Goal: Transaction & Acquisition: Book appointment/travel/reservation

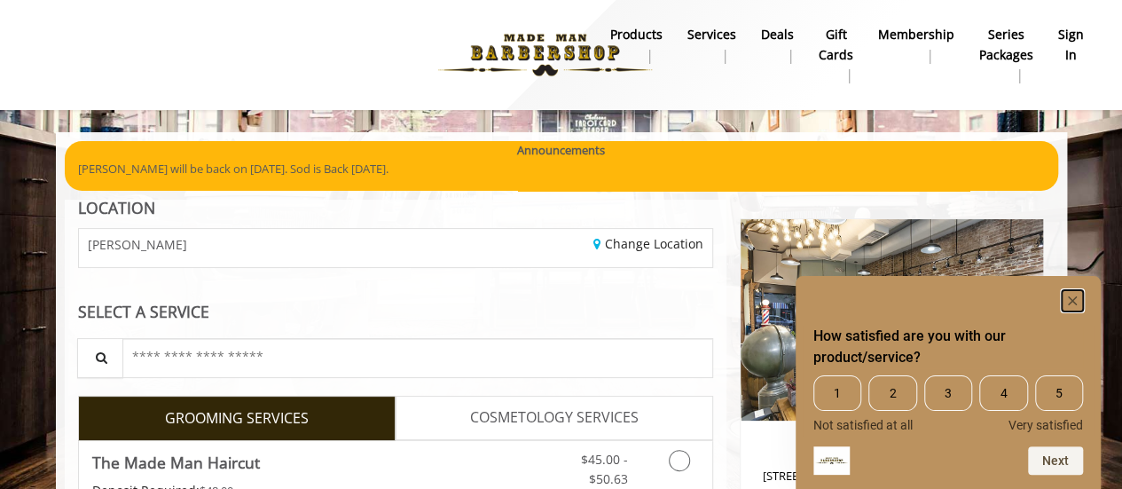
click at [1074, 295] on rect "Hide survey" at bounding box center [1072, 300] width 21 height 21
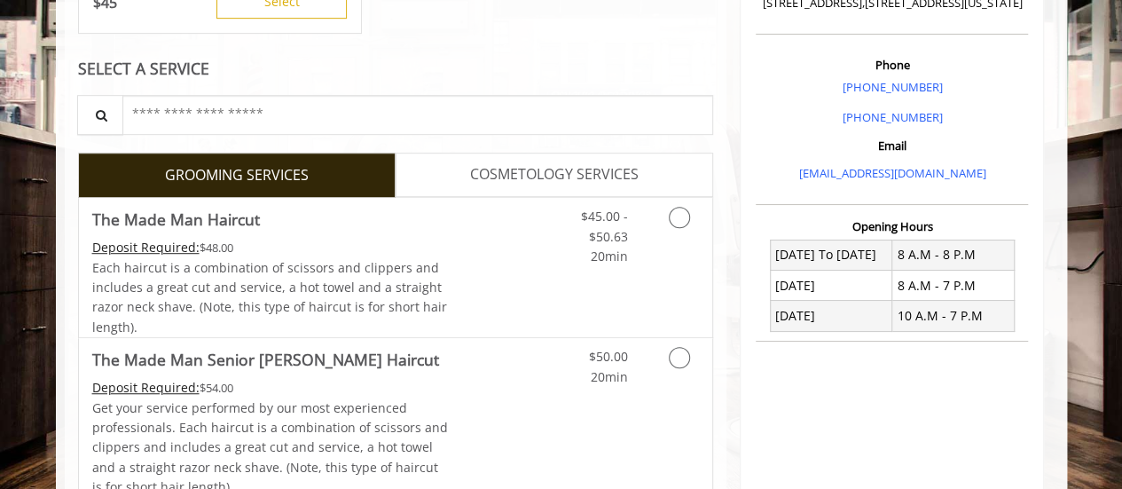
scroll to position [475, 0]
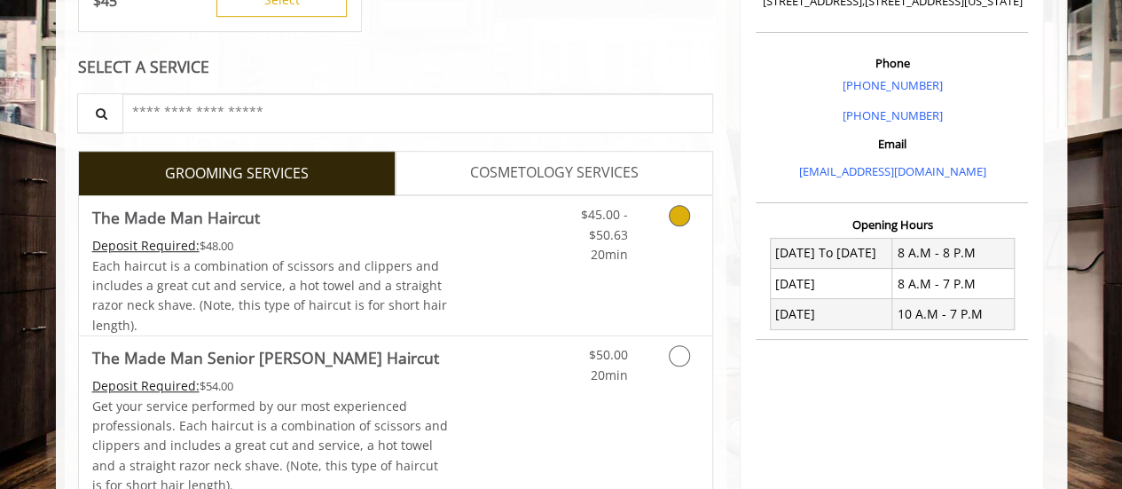
click at [458, 273] on link "Discounted Price" at bounding box center [501, 265] width 106 height 139
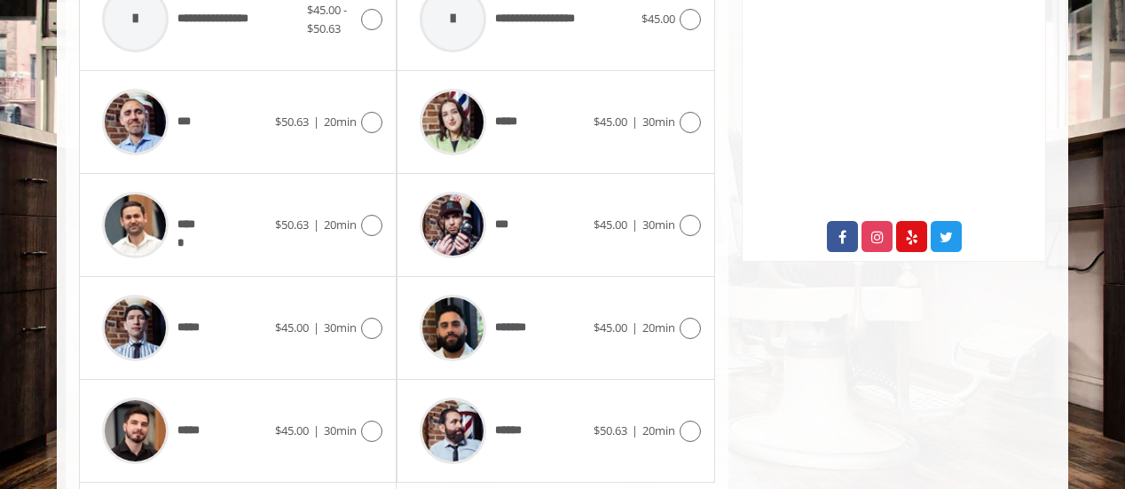
scroll to position [844, 0]
click at [700, 427] on icon at bounding box center [690, 430] width 21 height 21
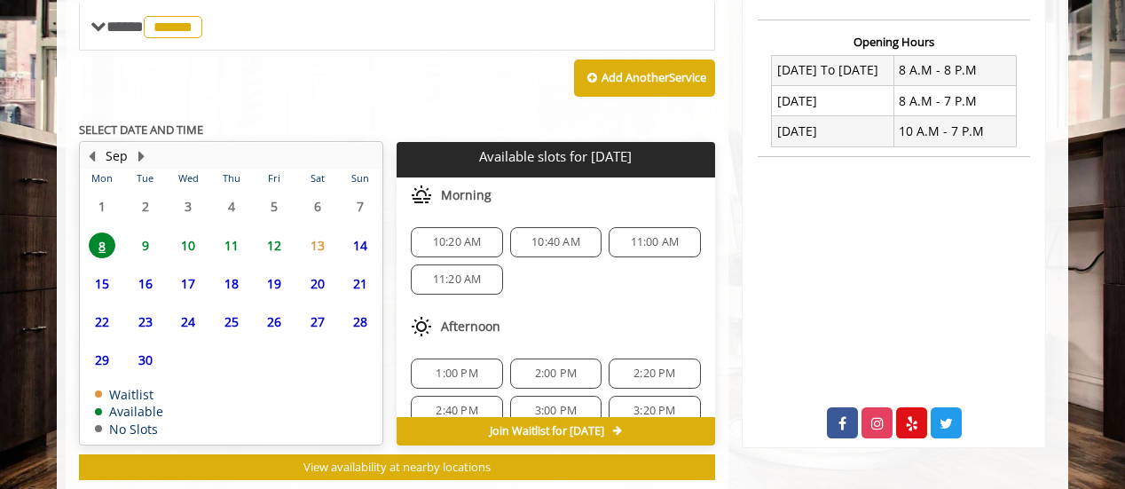
scroll to position [151, 0]
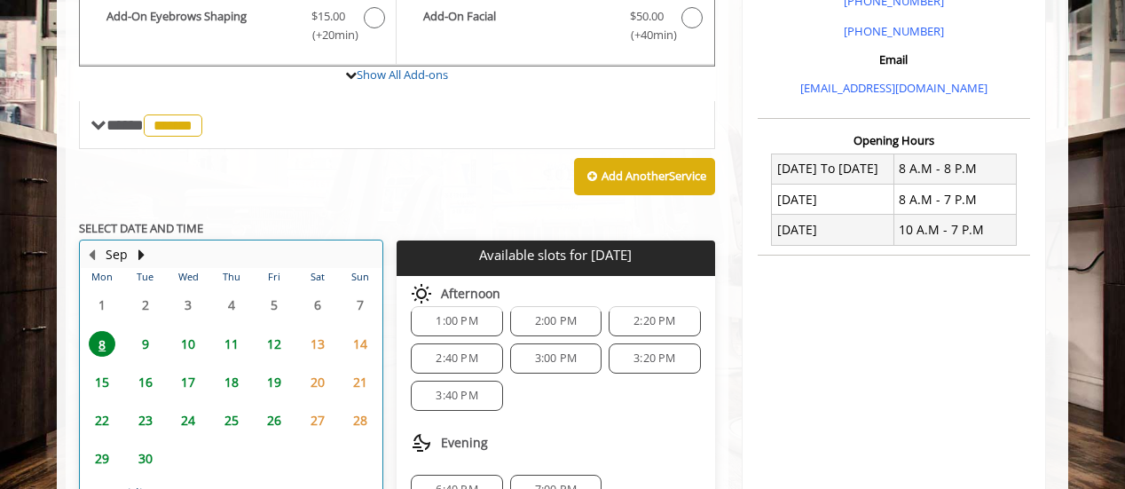
click at [227, 243] on div "Sep Mon Tue Wed Thu Fri Sat Sun 1 2 3 4 5 6 7 8 9 10 11 12 13 14 15 16 17 18 19…" at bounding box center [231, 392] width 304 height 304
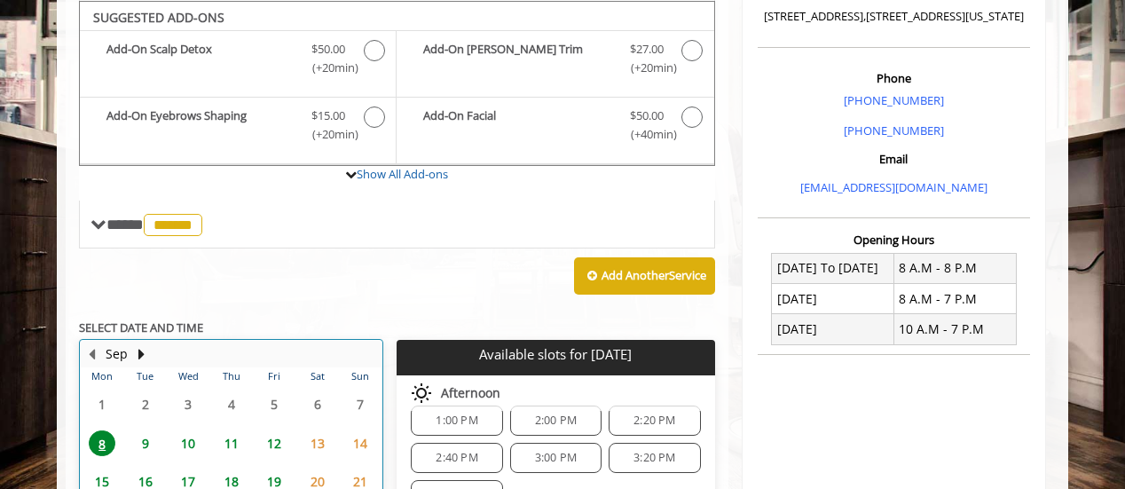
scroll to position [623, 0]
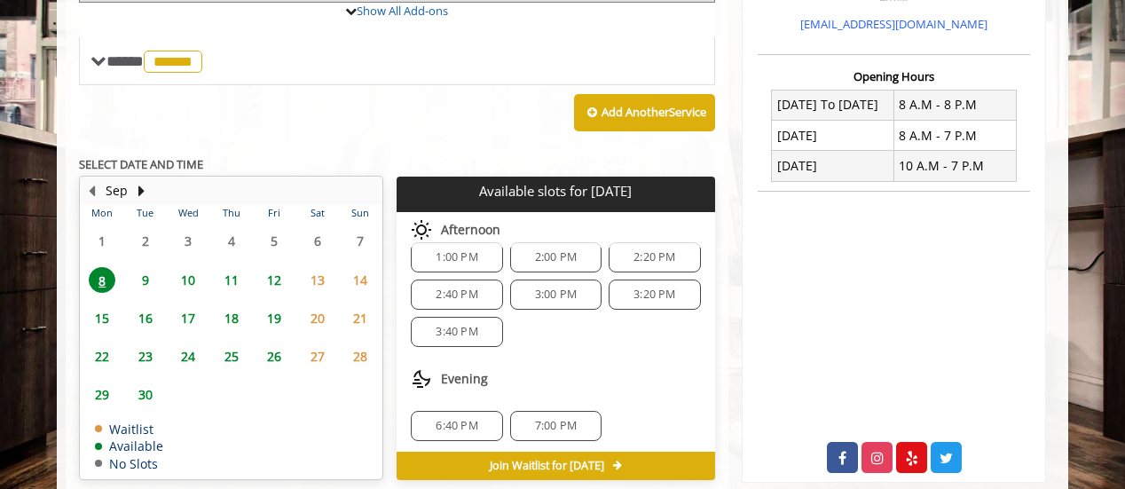
click at [224, 273] on span "11" at bounding box center [231, 280] width 27 height 26
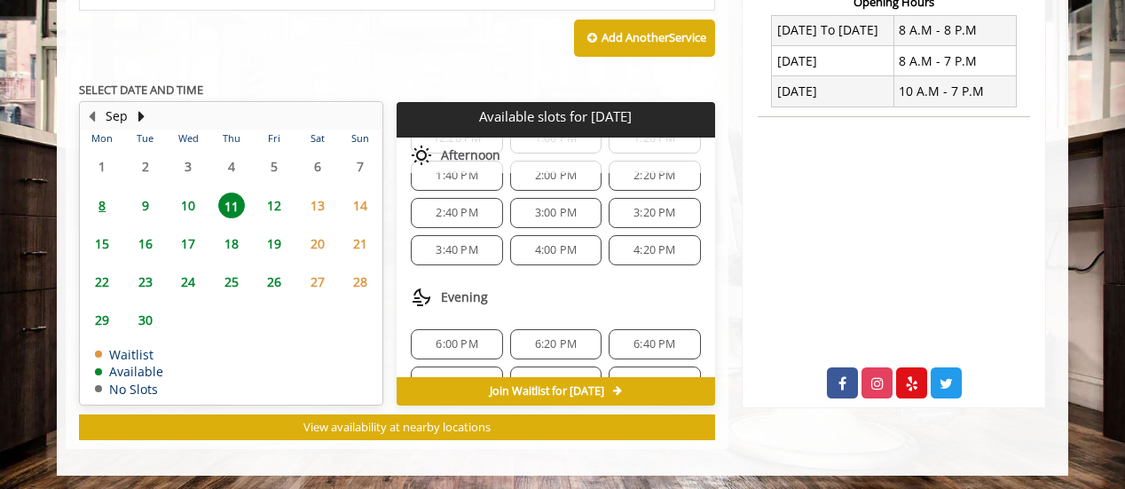
scroll to position [261, 0]
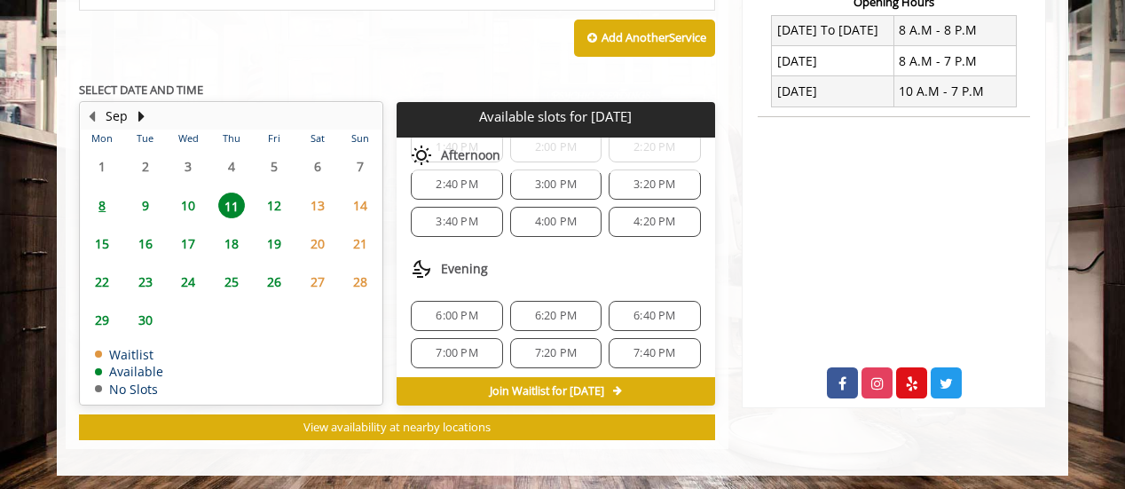
click at [633, 221] on span "4:20 PM" at bounding box center [654, 222] width 42 height 14
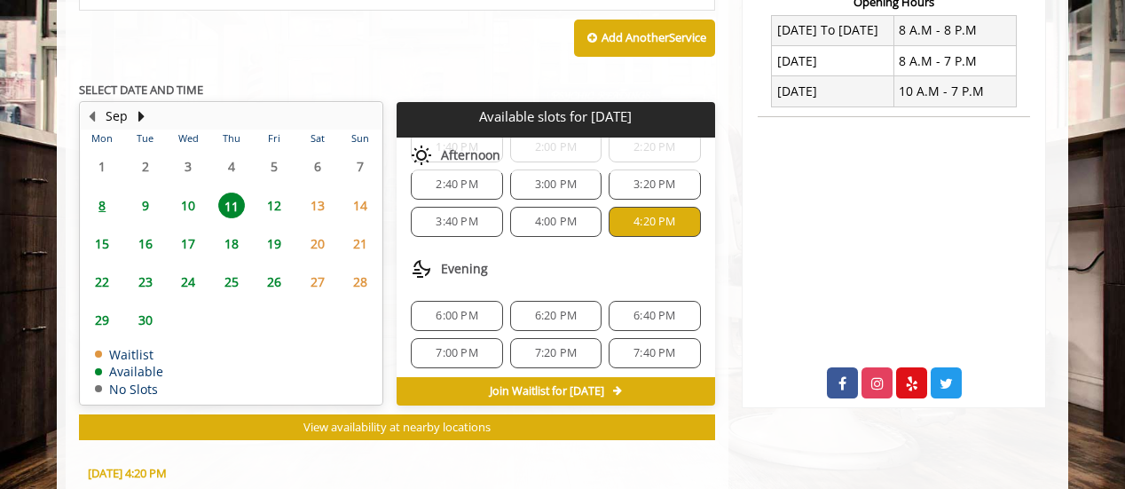
scroll to position [1017, 0]
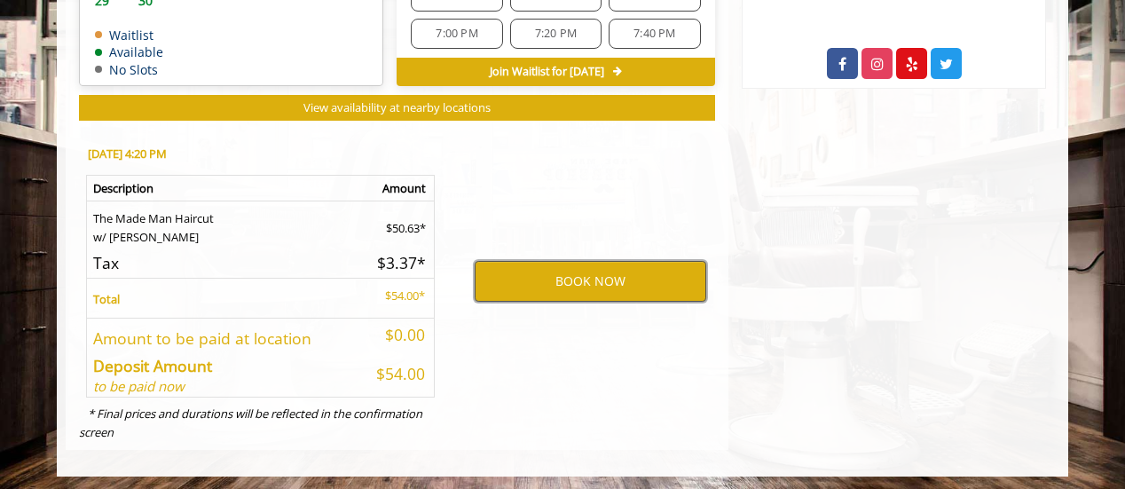
click at [629, 264] on button "BOOK NOW" at bounding box center [591, 281] width 232 height 41
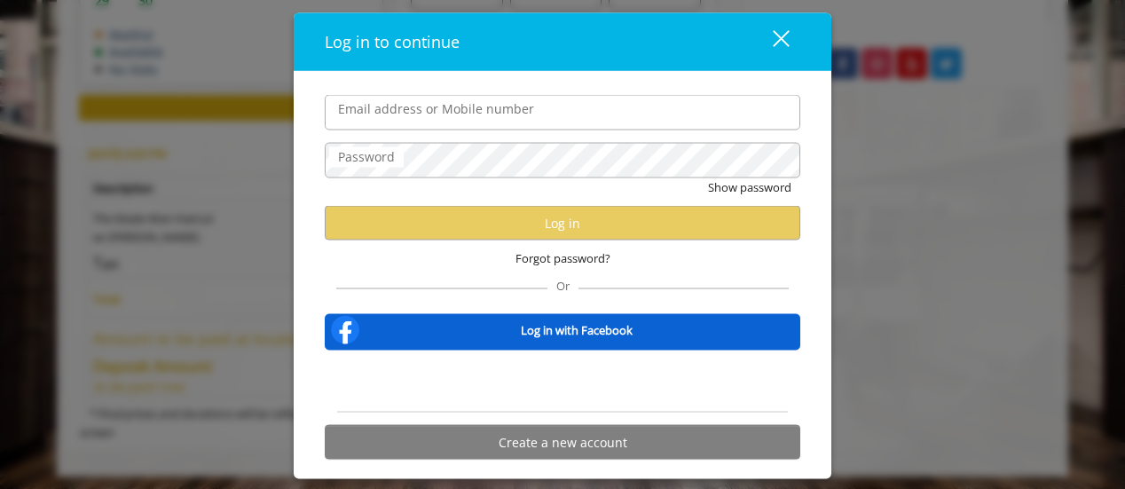
type input "**********"
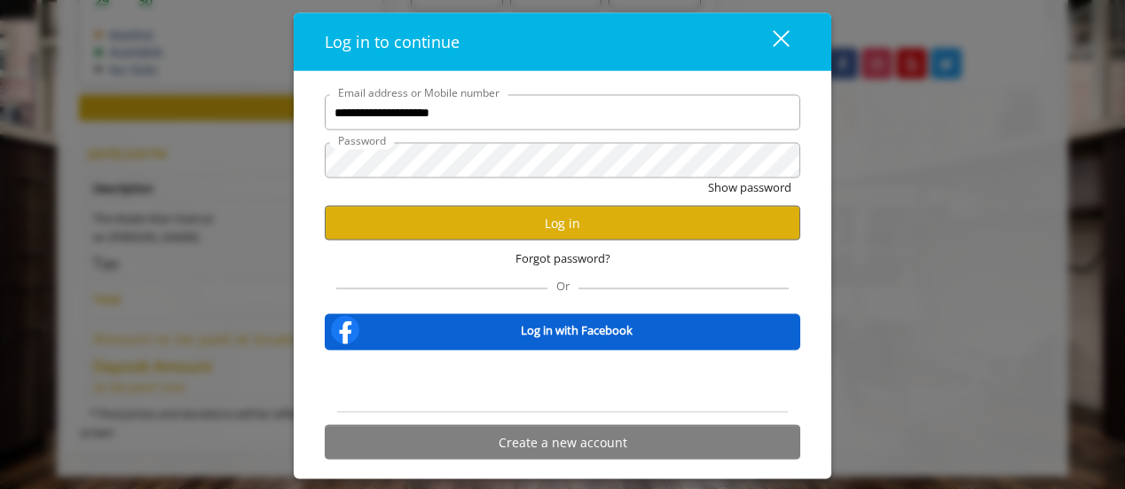
scroll to position [0, 0]
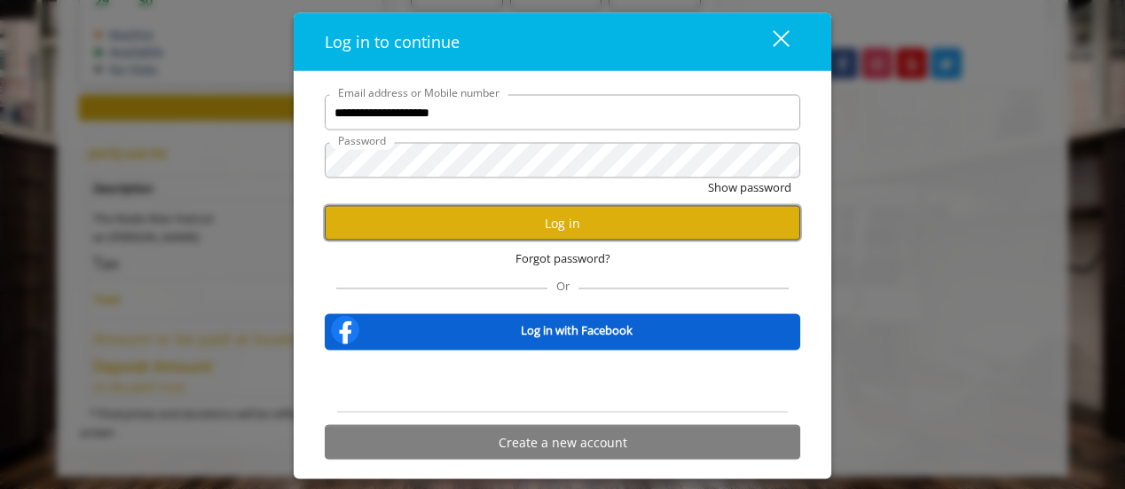
click at [542, 217] on button "Log in" at bounding box center [562, 223] width 475 height 35
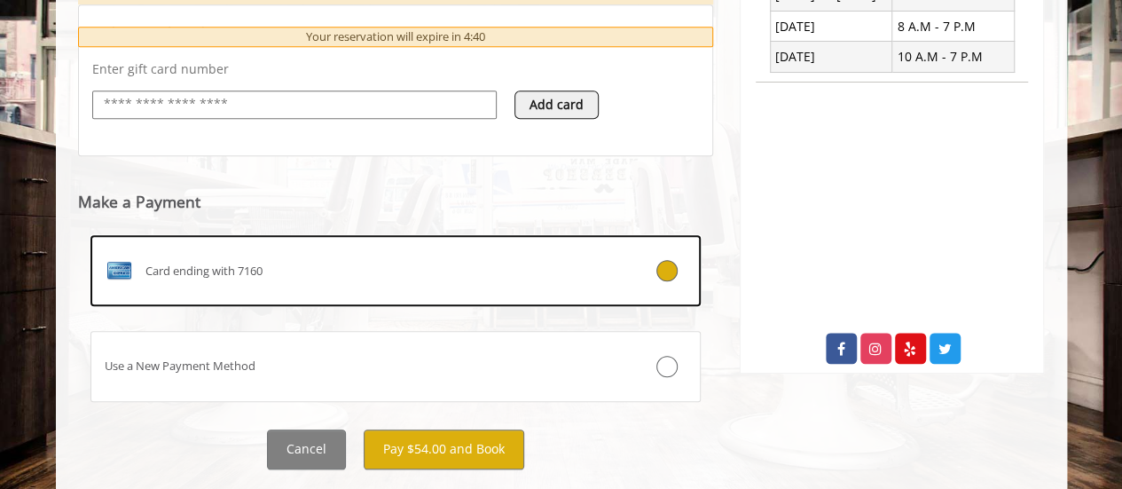
scroll to position [771, 0]
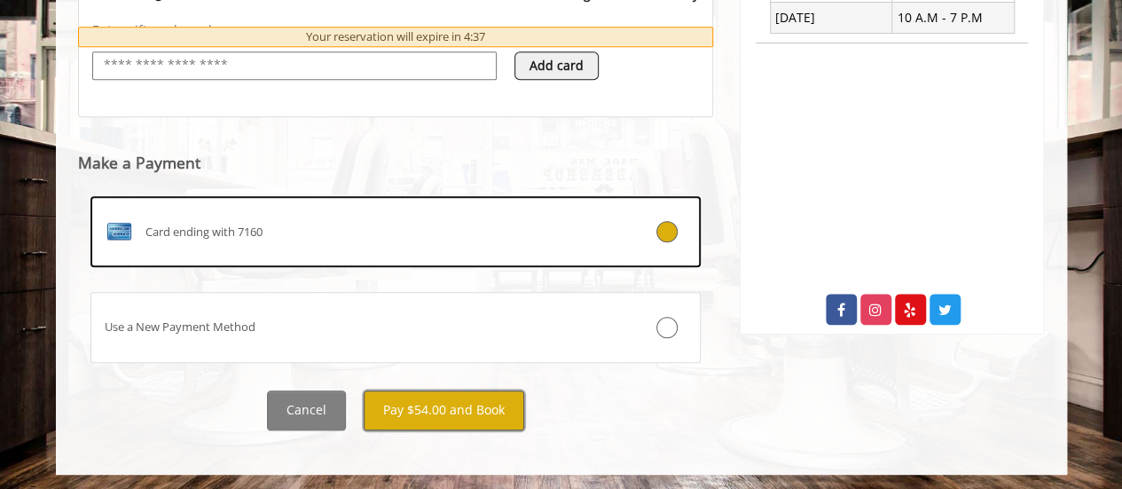
click at [434, 405] on button "Pay $54.00 and Book" at bounding box center [444, 410] width 161 height 40
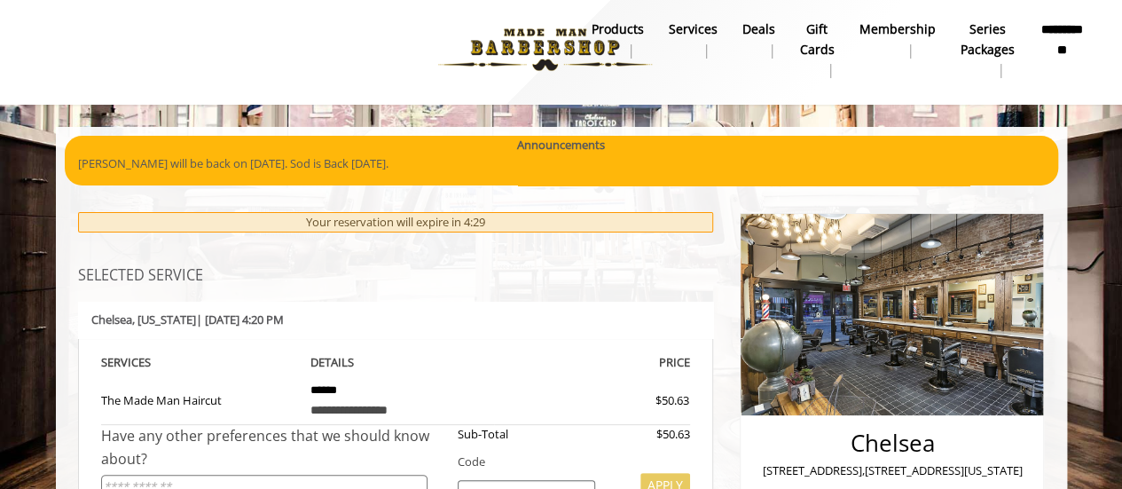
scroll to position [0, 0]
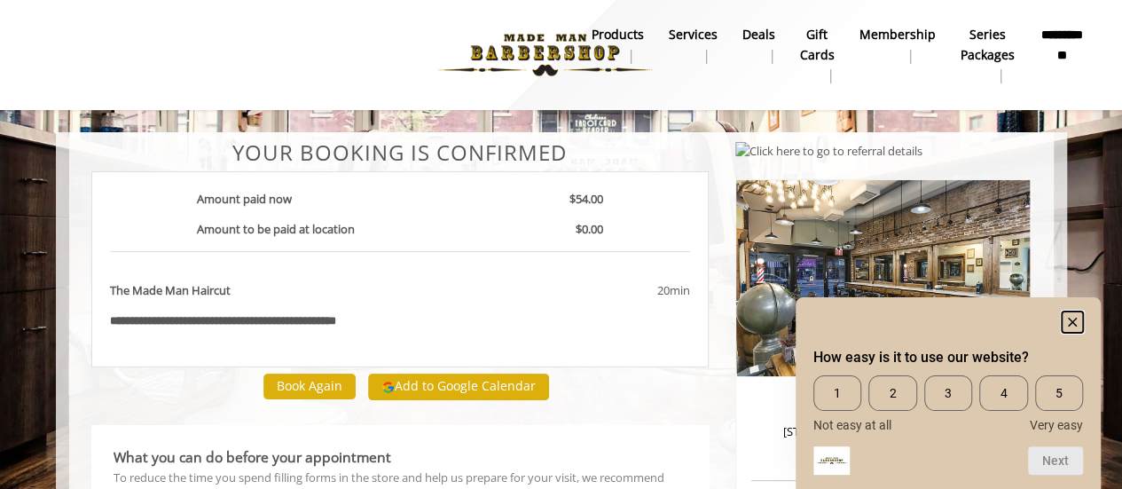
click at [1070, 323] on icon "Hide survey" at bounding box center [1072, 322] width 9 height 9
